Goal: Task Accomplishment & Management: Manage account settings

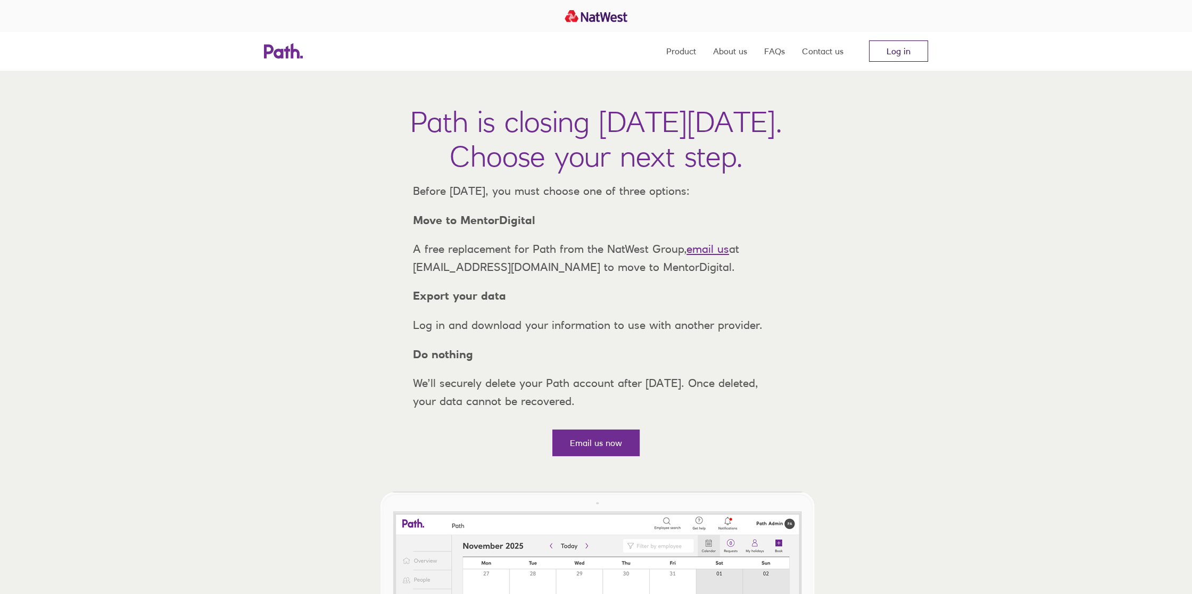
click at [901, 57] on link "Log in" at bounding box center [898, 50] width 59 height 21
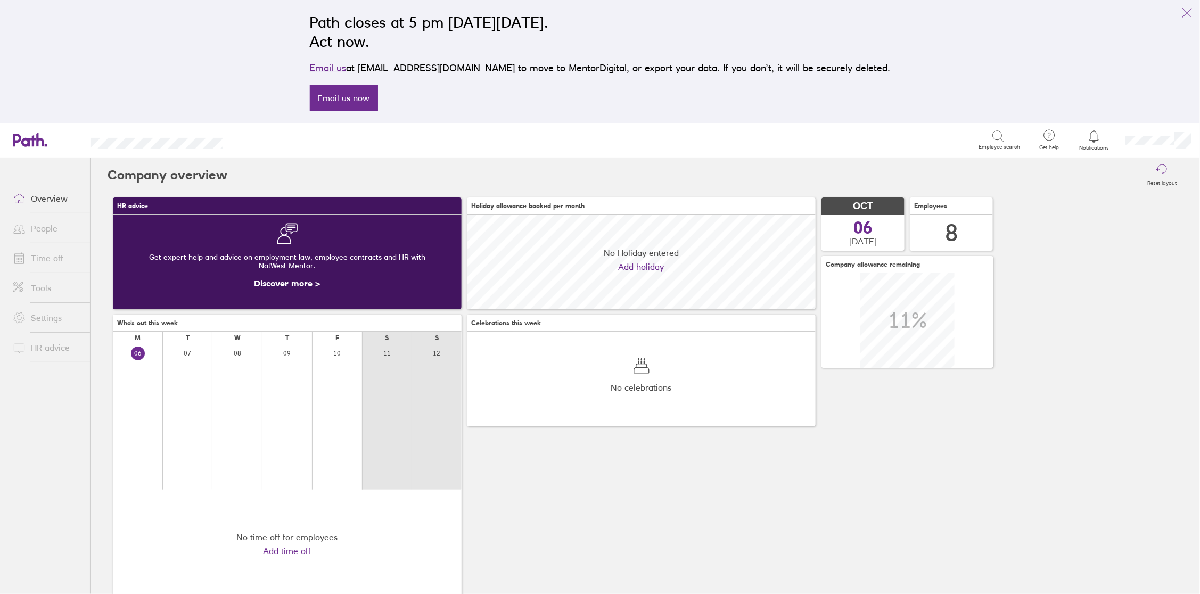
scroll to position [94, 348]
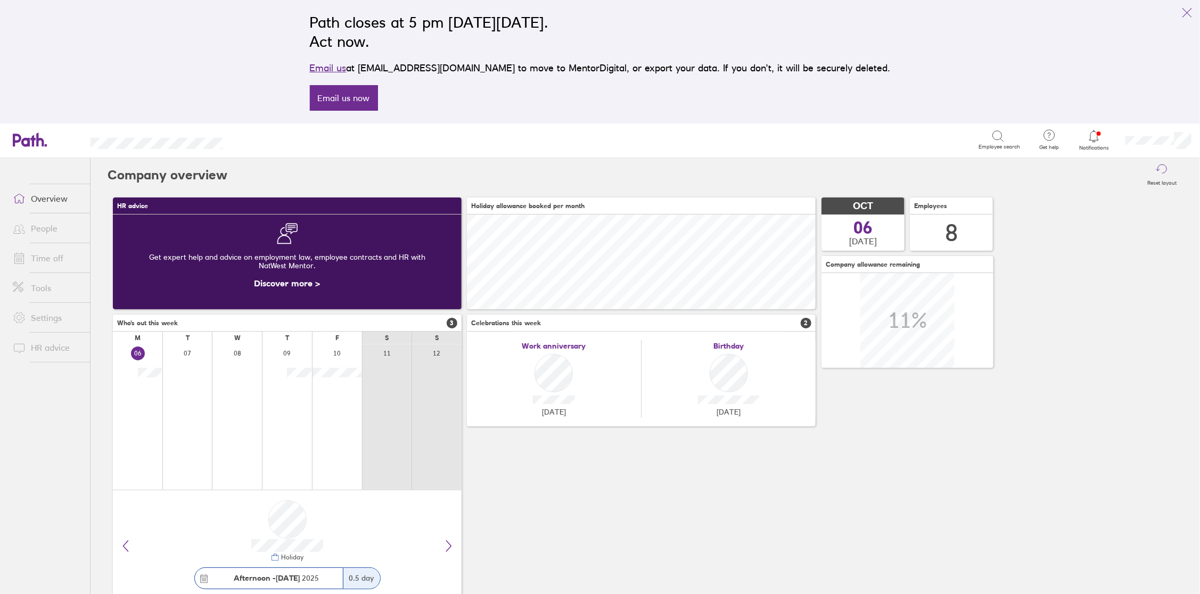
click at [1094, 142] on icon at bounding box center [1093, 136] width 9 height 12
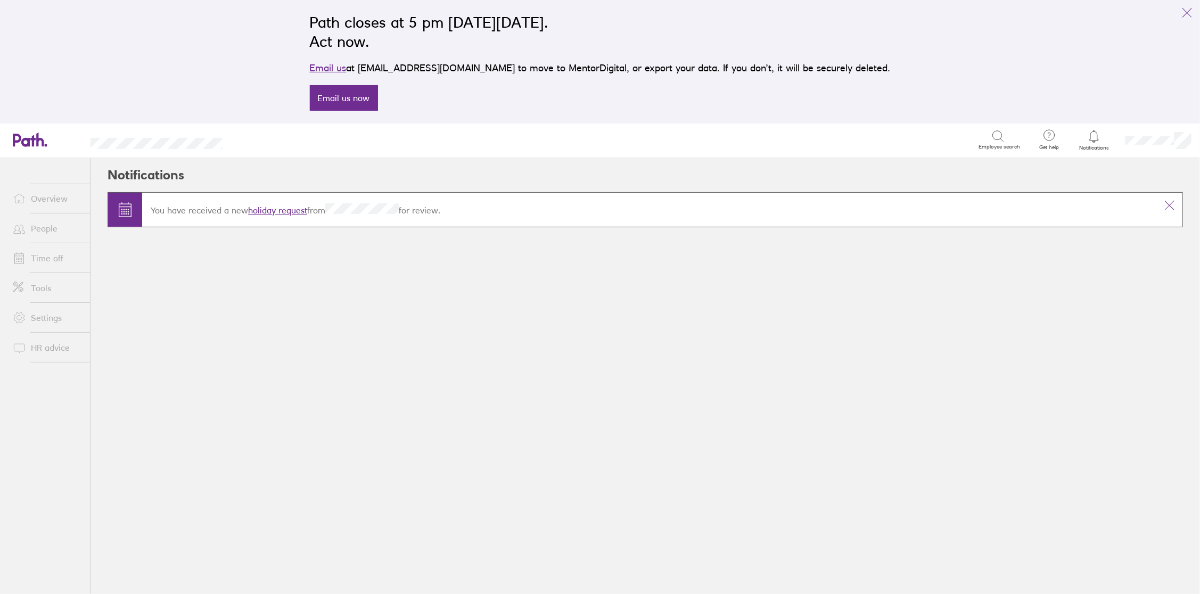
click at [278, 208] on link "holiday request" at bounding box center [277, 210] width 59 height 11
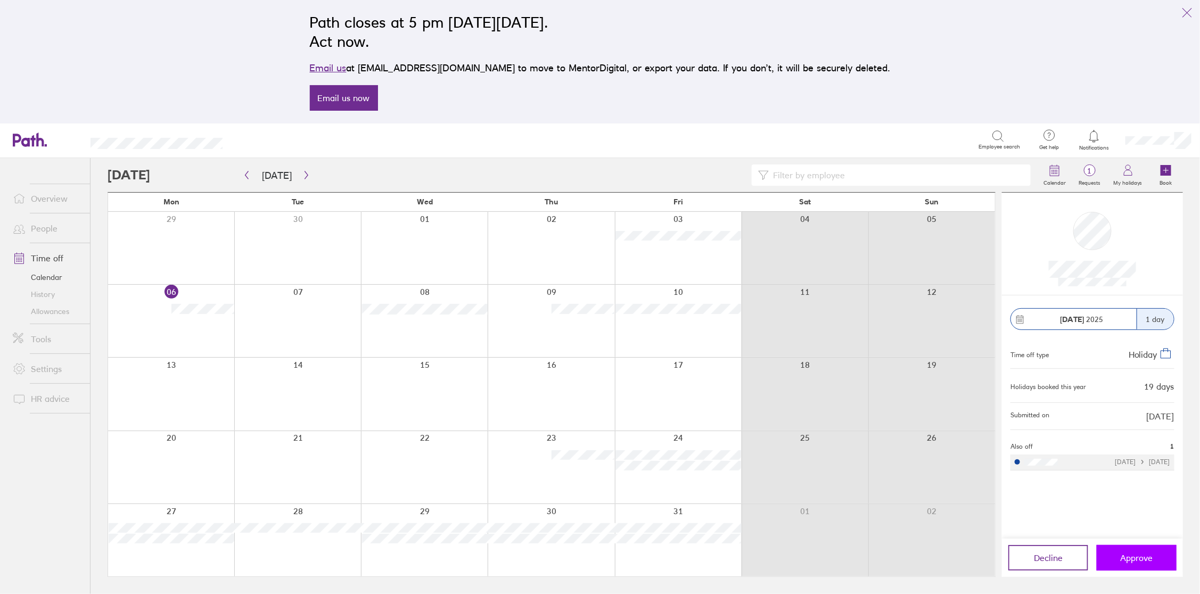
click at [1143, 555] on span "Approve" at bounding box center [1136, 558] width 32 height 10
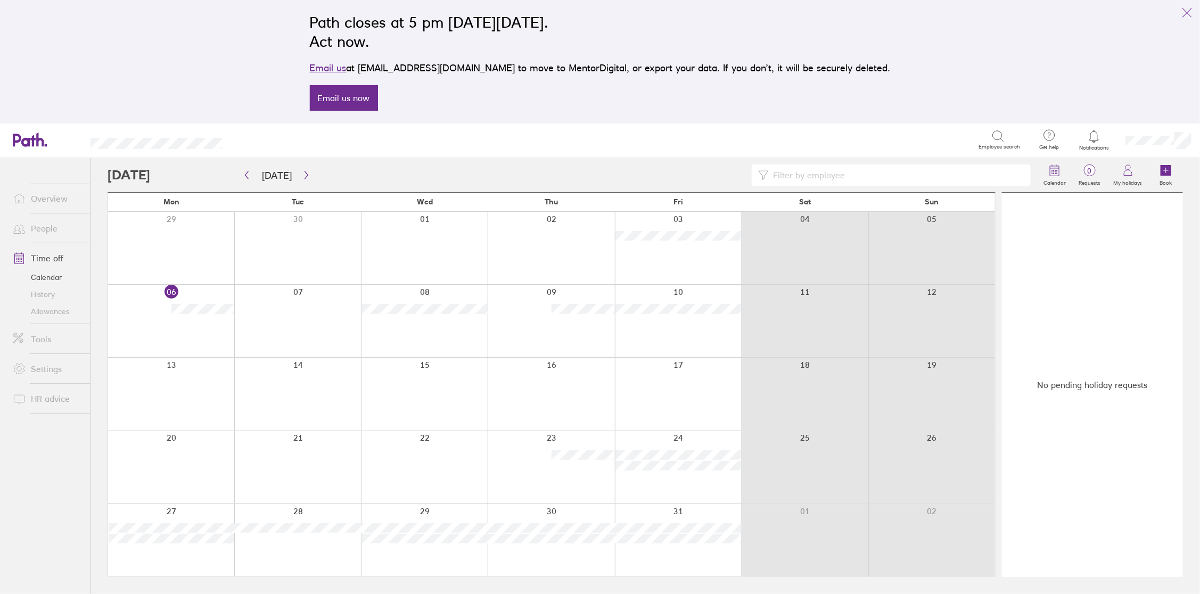
click at [1084, 143] on div at bounding box center [1094, 136] width 35 height 15
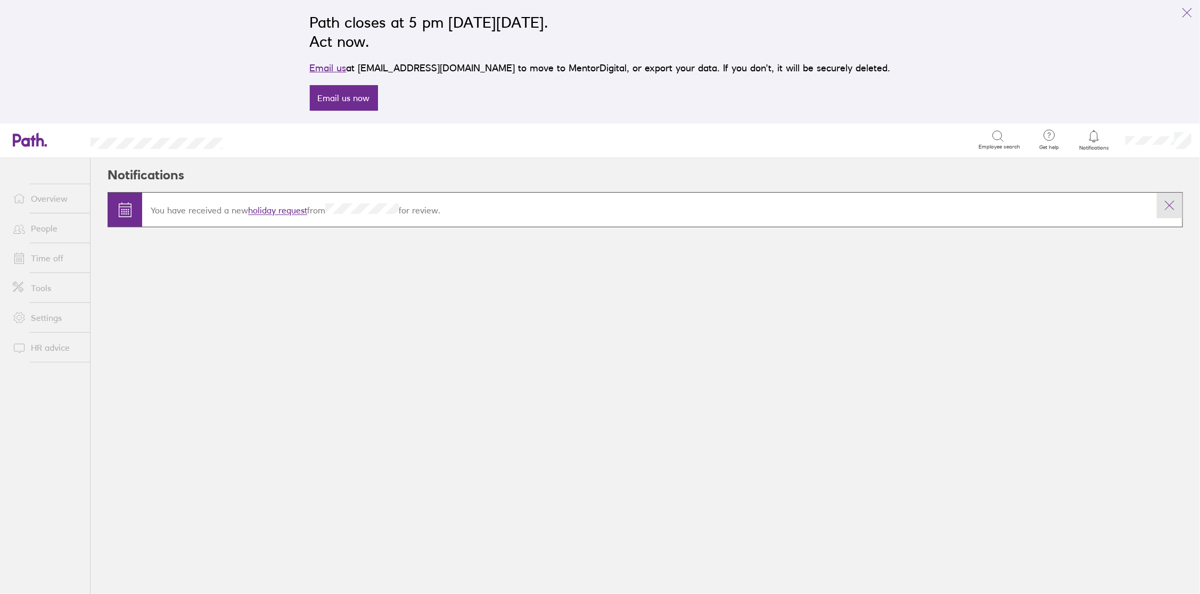
click at [1171, 205] on icon at bounding box center [1169, 205] width 13 height 13
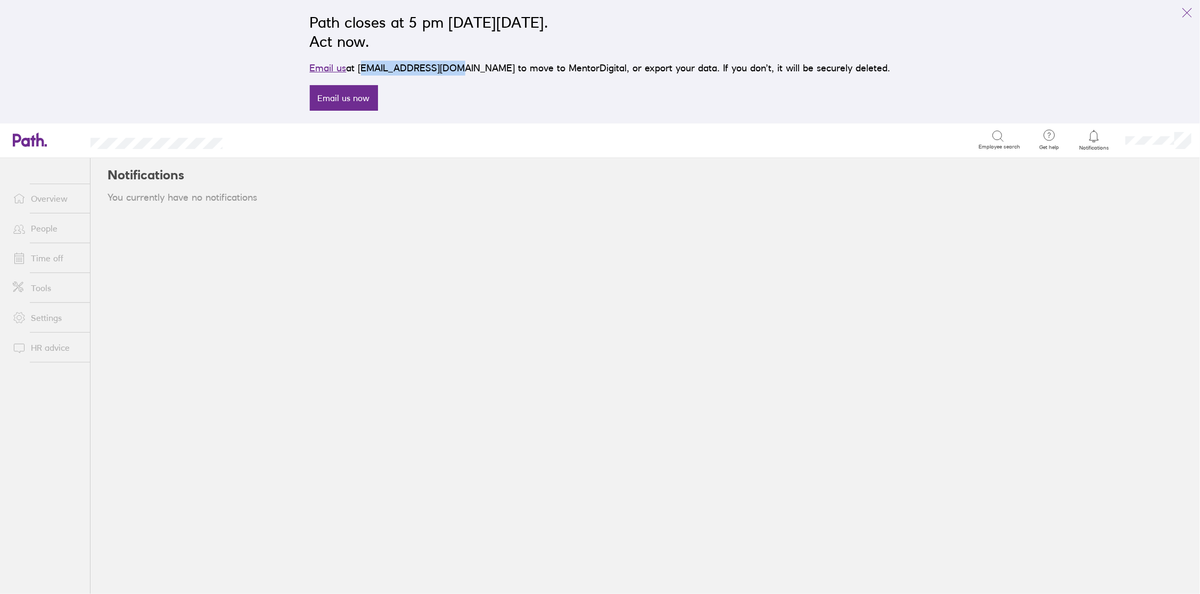
drag, startPoint x: 480, startPoint y: 69, endPoint x: 396, endPoint y: 71, distance: 84.1
click at [396, 71] on p "Email us at support@path.co.uk to move to MentorDigital, or export your data. I…" at bounding box center [600, 68] width 581 height 15
drag, startPoint x: 396, startPoint y: 71, endPoint x: 383, endPoint y: 98, distance: 30.0
click at [378, 98] on link "Email us now" at bounding box center [344, 98] width 68 height 26
click at [378, 100] on link "Email us now" at bounding box center [344, 98] width 68 height 26
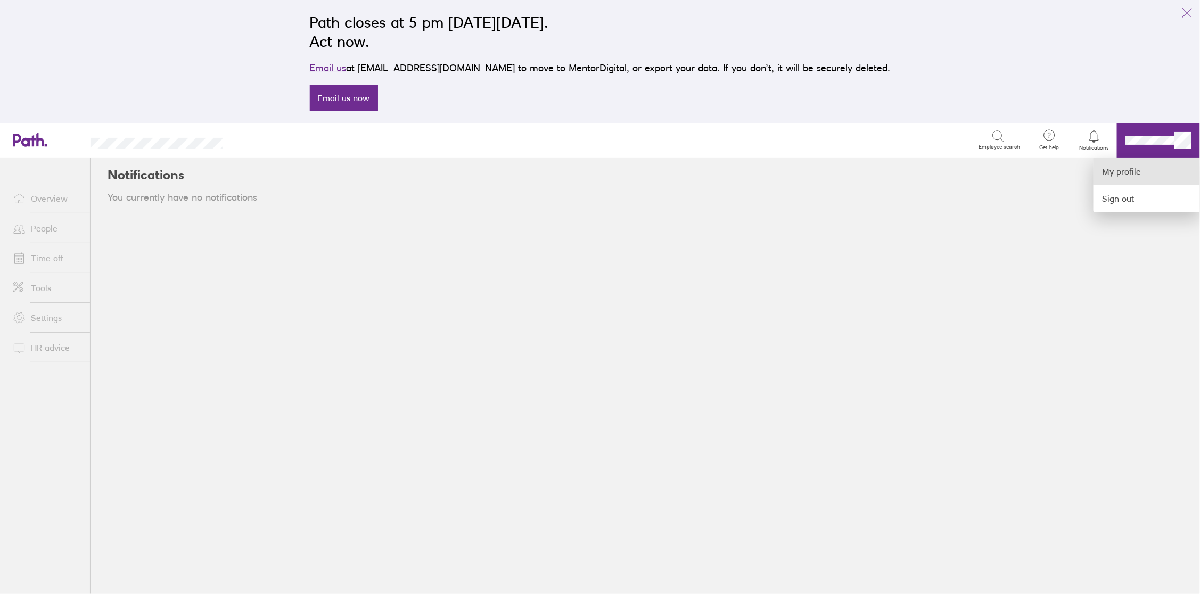
click at [1126, 174] on link "My profile" at bounding box center [1146, 171] width 106 height 27
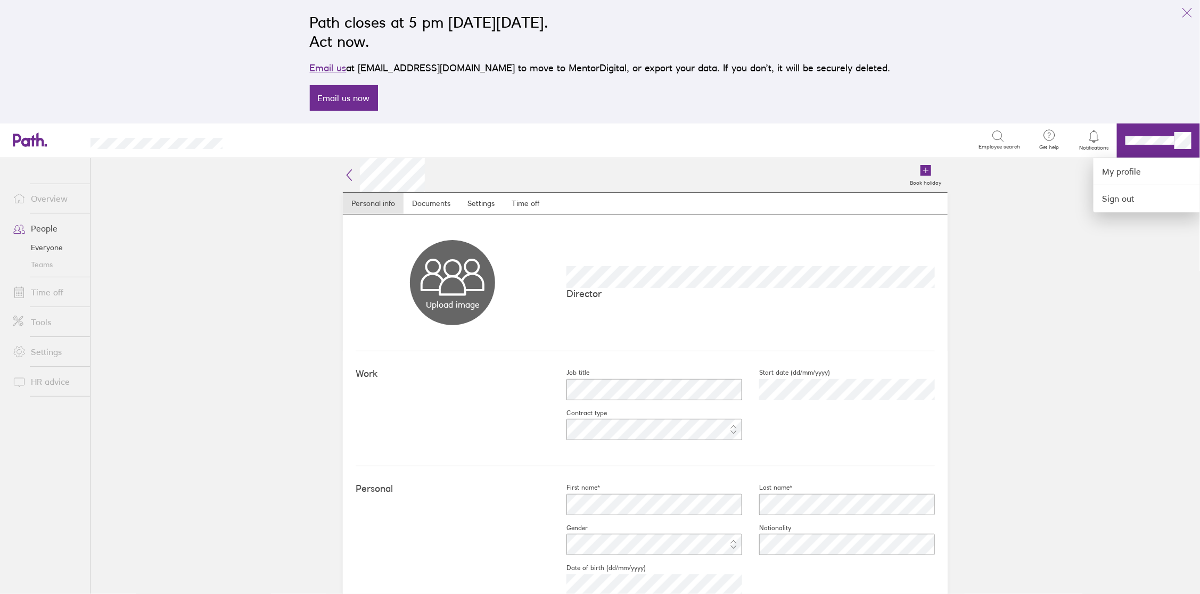
click at [1185, 13] on div at bounding box center [600, 297] width 1200 height 594
click at [1186, 12] on icon "link" at bounding box center [1187, 13] width 9 height 9
